Goal: Task Accomplishment & Management: Manage account settings

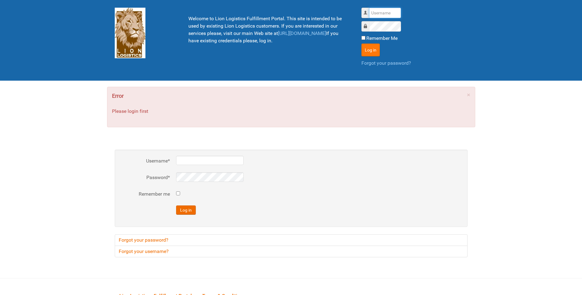
type input "lion"
click at [367, 44] on button "Log in" at bounding box center [370, 50] width 18 height 13
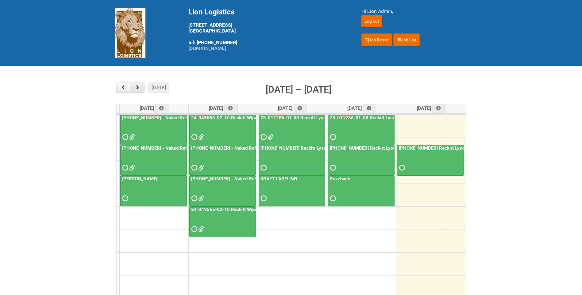
click at [141, 85] on button "button" at bounding box center [137, 87] width 14 height 10
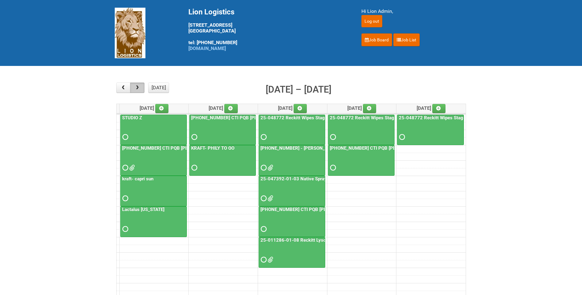
click at [141, 85] on button "button" at bounding box center [137, 87] width 14 height 10
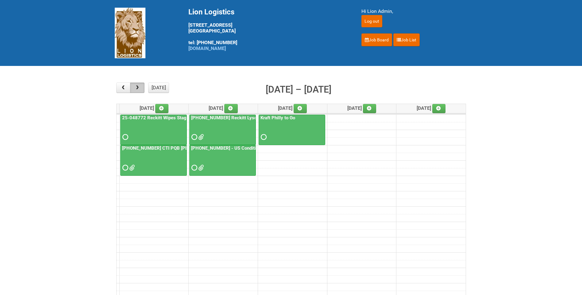
click at [141, 85] on button "button" at bounding box center [137, 87] width 14 height 10
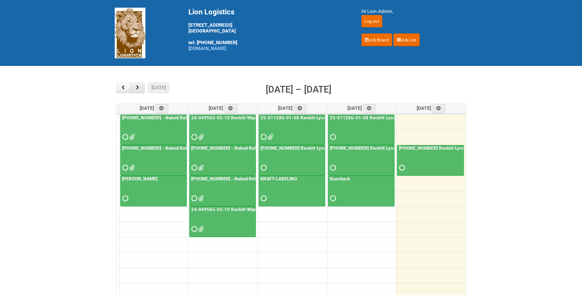
click at [133, 86] on button "button" at bounding box center [137, 87] width 14 height 10
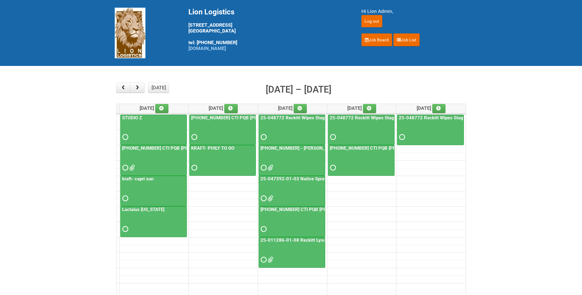
click at [224, 154] on div at bounding box center [222, 162] width 65 height 20
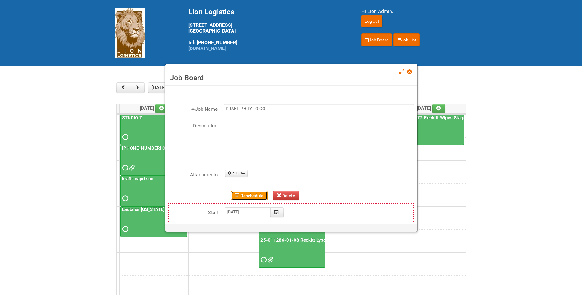
click at [259, 197] on button "Reschedule" at bounding box center [249, 195] width 36 height 9
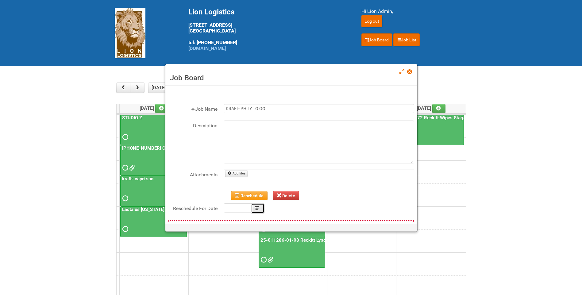
click at [257, 206] on icon "Calendar" at bounding box center [257, 208] width 4 height 4
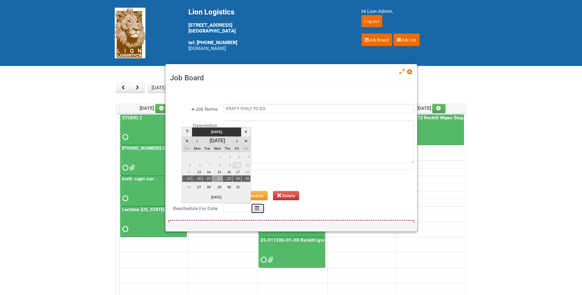
click at [218, 180] on td "22" at bounding box center [217, 178] width 10 height 7
type input "2025-10-22"
type input "00:00"
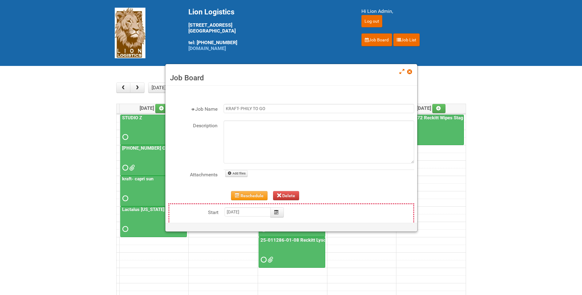
scroll to position [58, 0]
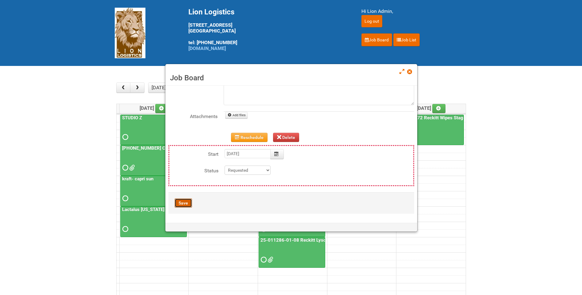
click at [184, 205] on button "Save" at bounding box center [183, 202] width 17 height 9
type input "2025-10-22 00:00:00"
